Goal: Task Accomplishment & Management: Use online tool/utility

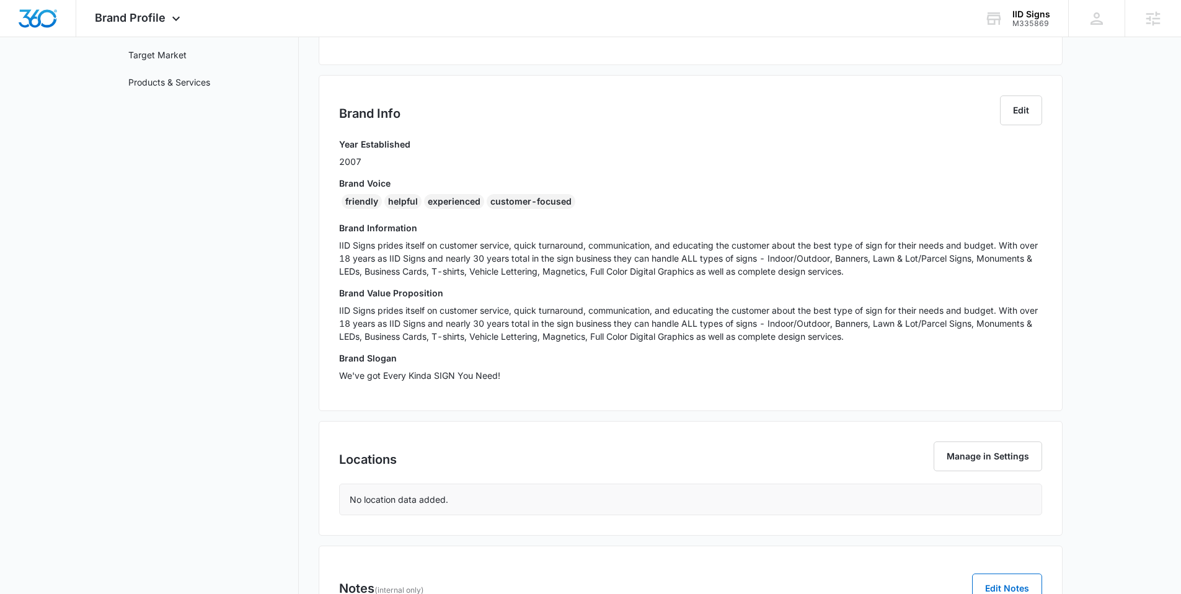
scroll to position [145, 0]
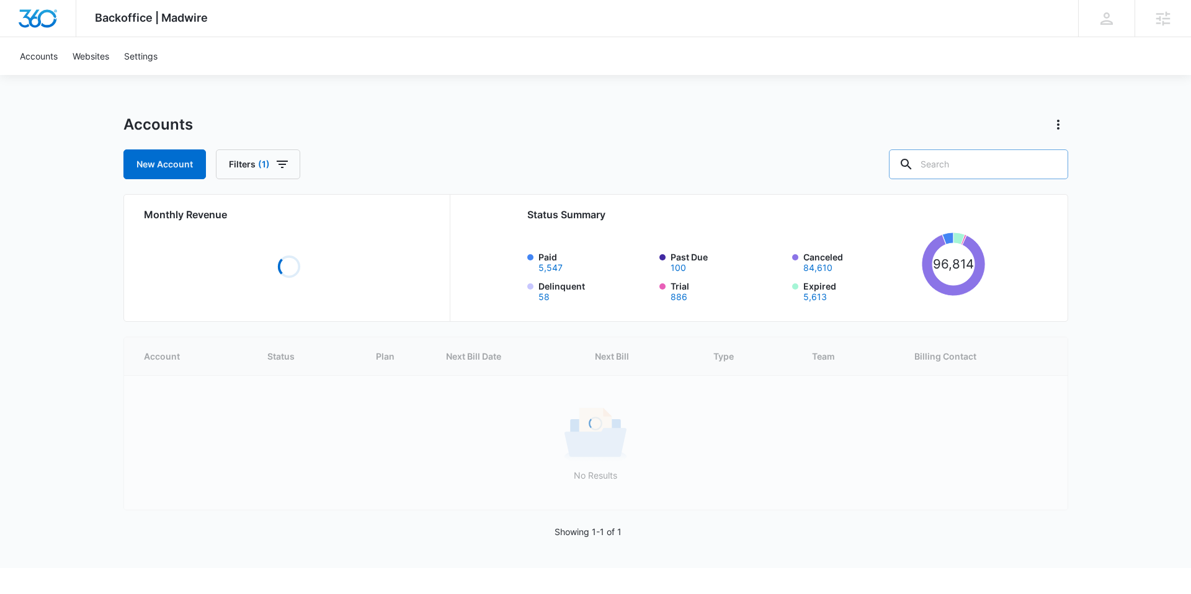
click at [540, 175] on input "text" at bounding box center [978, 164] width 179 height 30
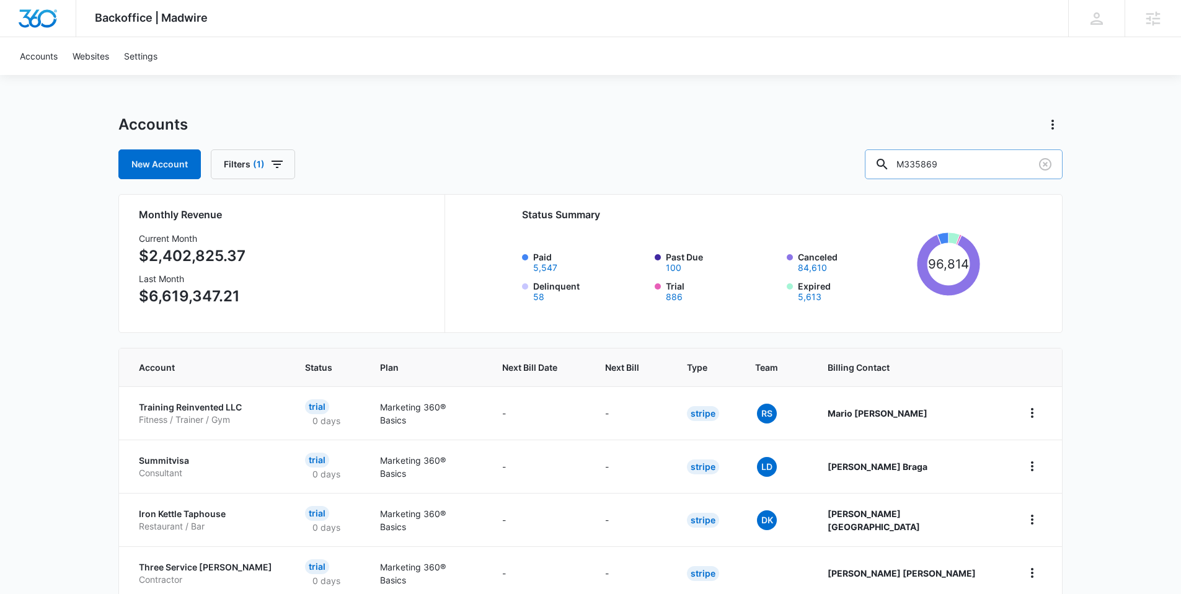
type input "M335869"
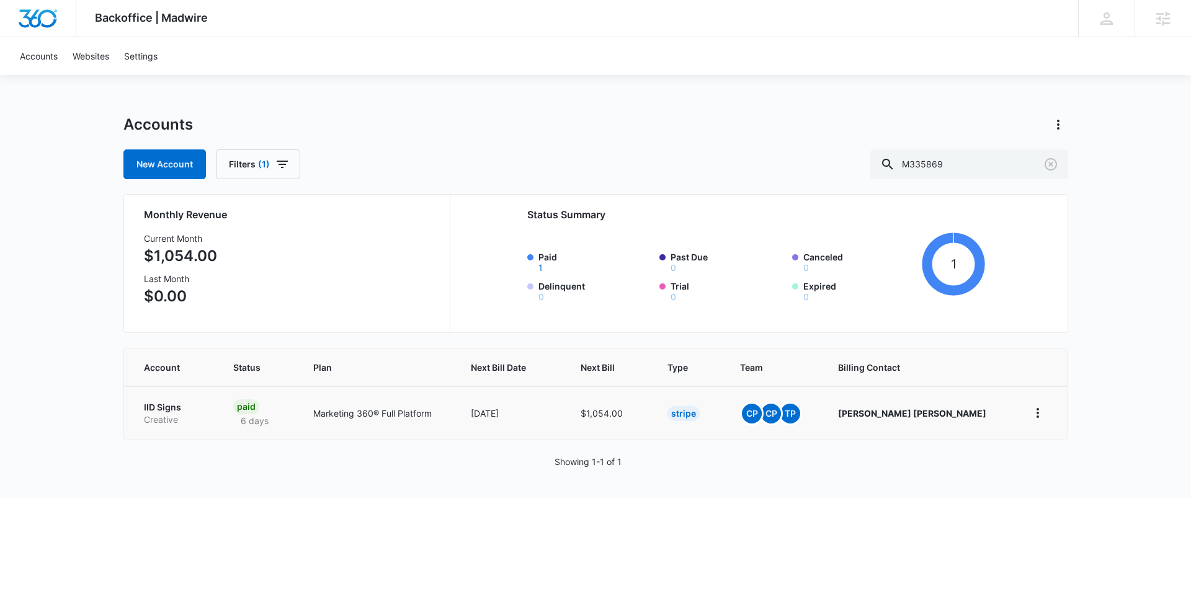
click at [172, 409] on p "IID Signs" at bounding box center [174, 407] width 60 height 12
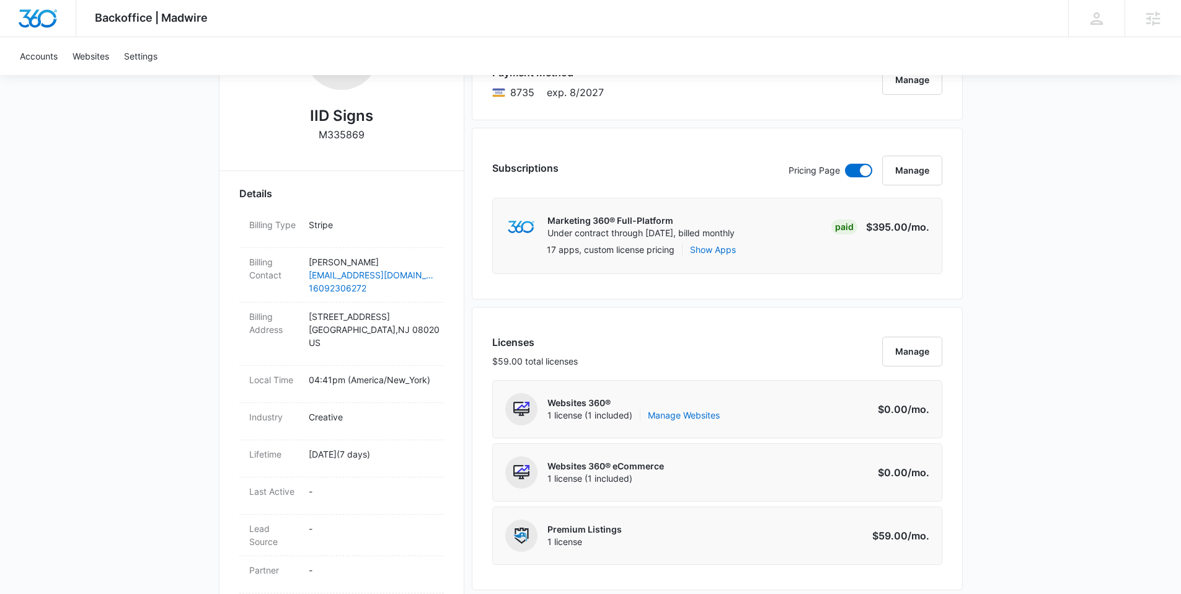
scroll to position [341, 0]
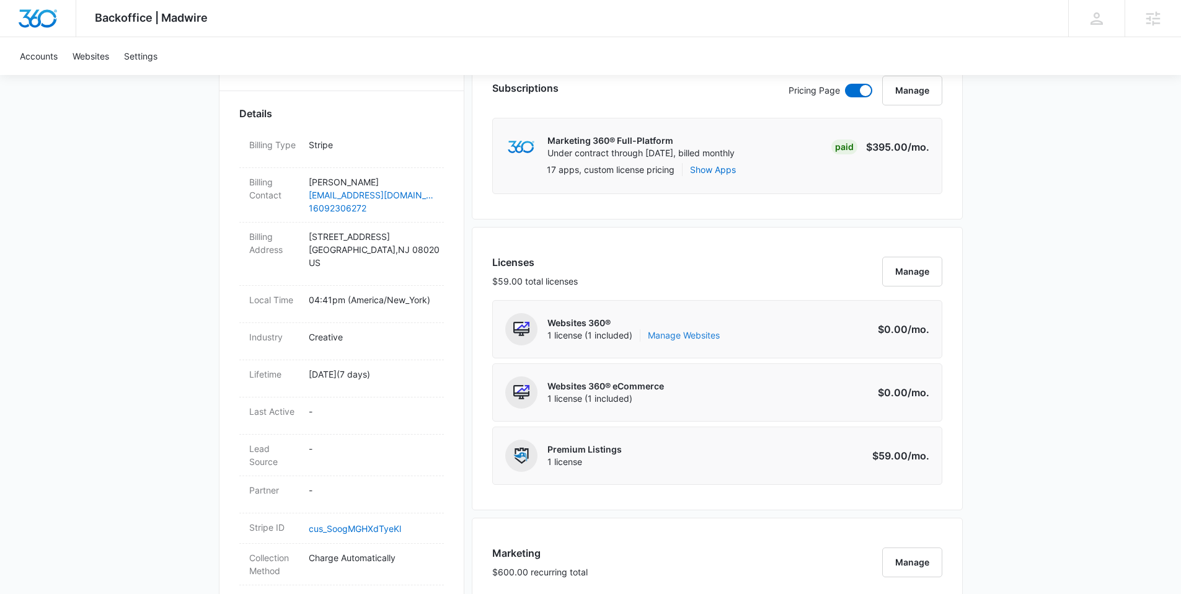
click at [540, 336] on link "Manage Websites" at bounding box center [684, 335] width 72 height 12
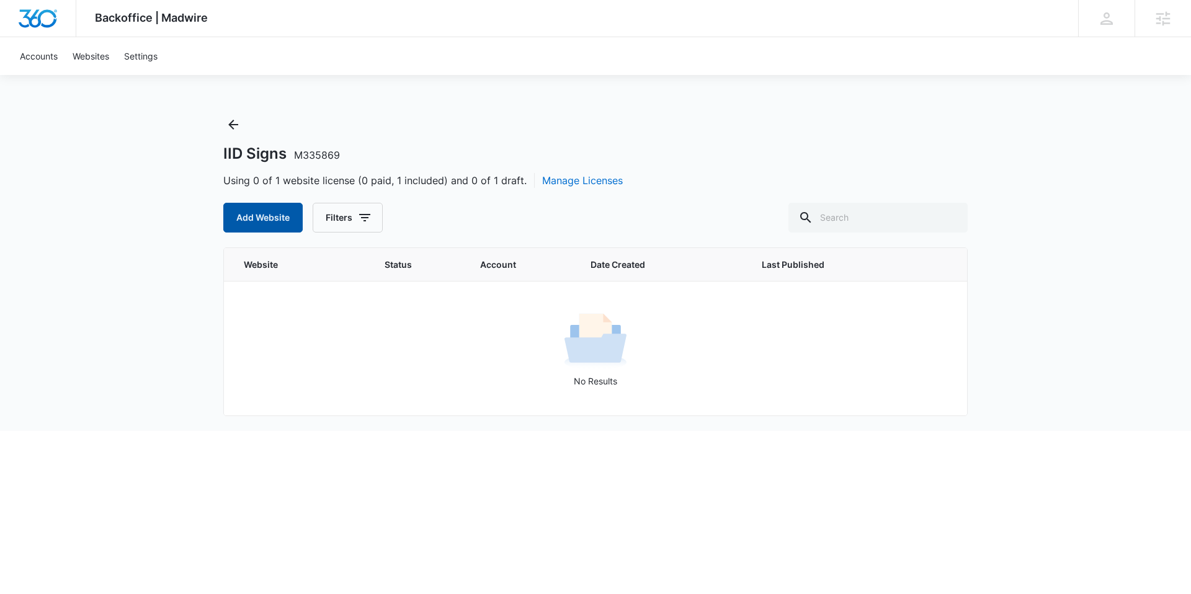
click at [273, 215] on button "Add Website" at bounding box center [262, 218] width 79 height 30
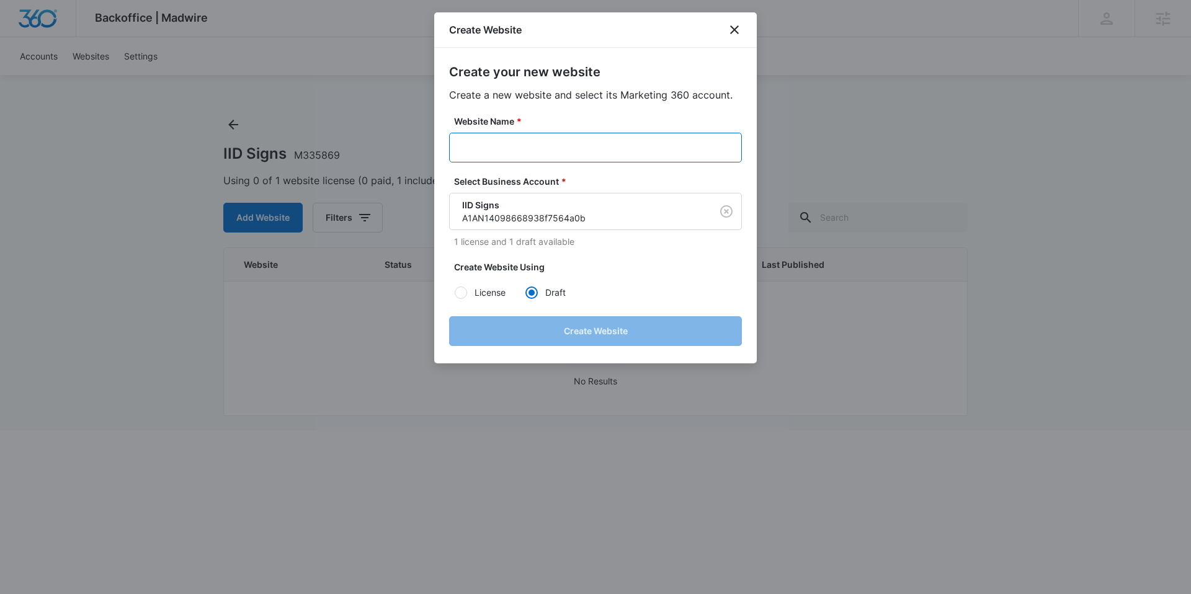
click at [527, 151] on input "Website Name *" at bounding box center [595, 148] width 293 height 30
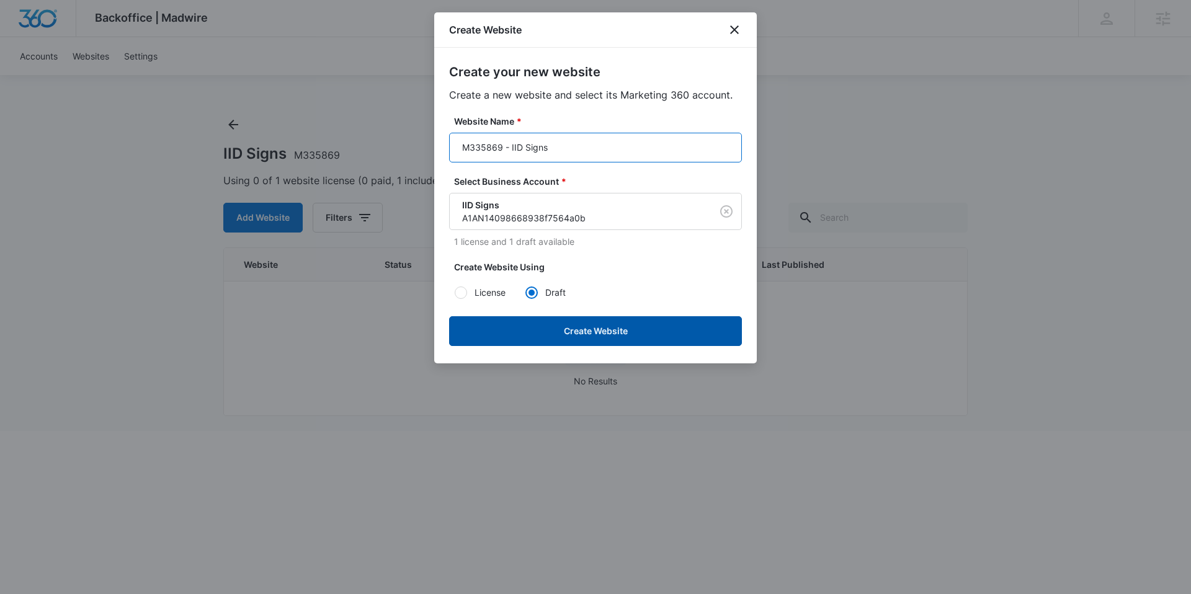
type input "M335869 - IID Signs"
click at [535, 328] on button "Create Website" at bounding box center [595, 331] width 293 height 30
